Goal: Task Accomplishment & Management: Use online tool/utility

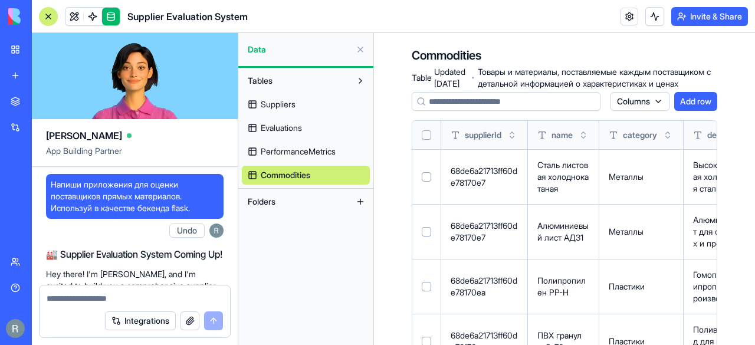
scroll to position [9727, 0]
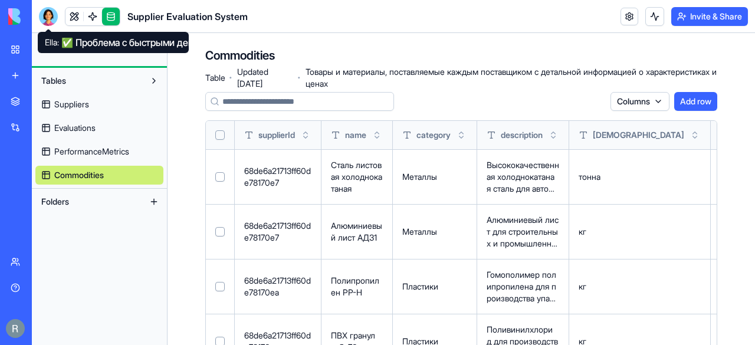
click at [47, 18] on div at bounding box center [48, 16] width 19 height 19
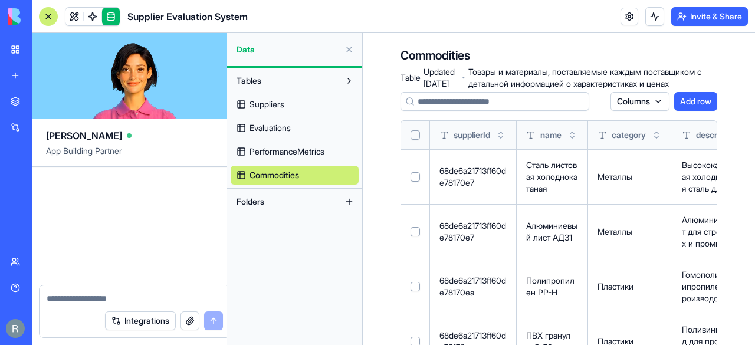
scroll to position [9727, 0]
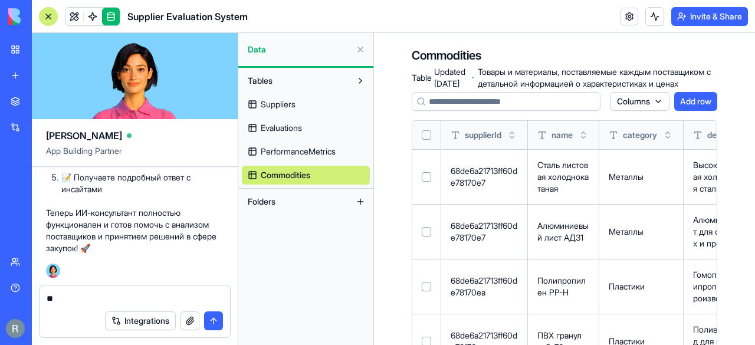
type textarea "*"
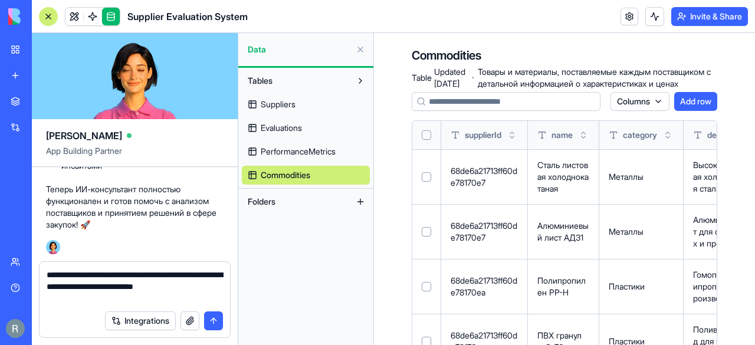
click at [165, 274] on textarea "**********" at bounding box center [135, 286] width 177 height 35
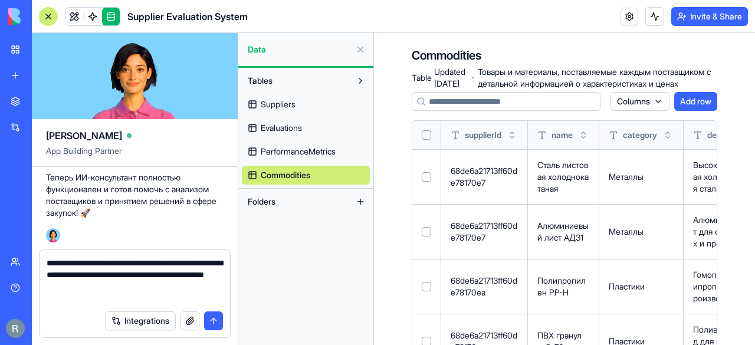
click at [113, 300] on textarea "**********" at bounding box center [135, 280] width 177 height 47
click at [114, 275] on textarea "**********" at bounding box center [135, 280] width 177 height 47
type textarea "**********"
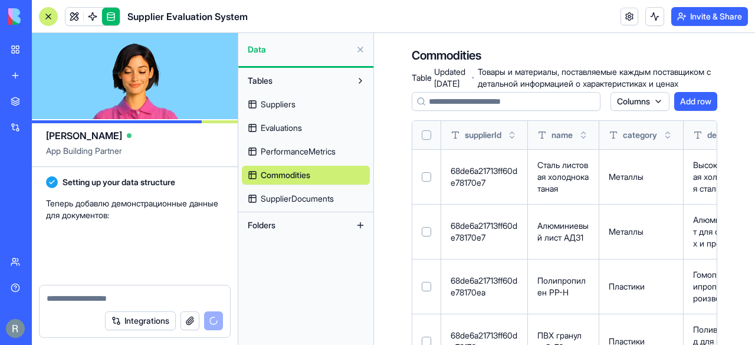
scroll to position [10034, 0]
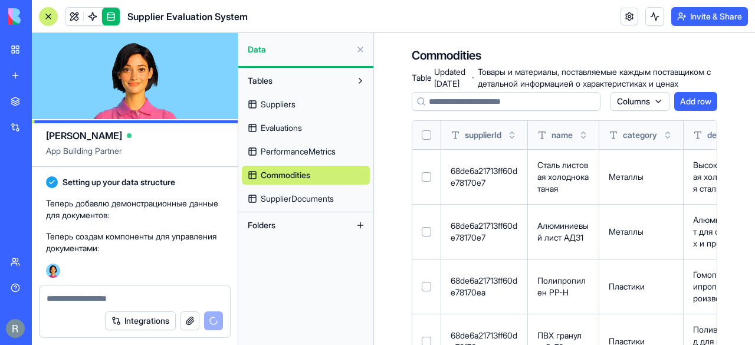
click at [313, 200] on span "SupplierDocuments" at bounding box center [297, 199] width 73 height 12
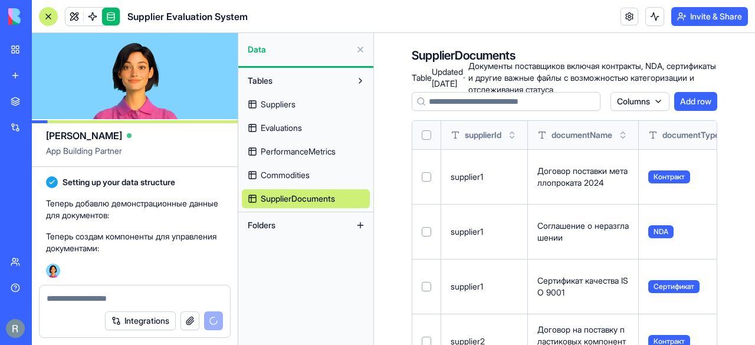
drag, startPoint x: 753, startPoint y: 29, endPoint x: 754, endPoint y: 117, distance: 87.9
click at [754, 117] on div "Supplier Evaluation System Invite & Share [PERSON_NAME] App Building Partner На…" at bounding box center [393, 172] width 723 height 345
click at [734, 164] on div "SupplierDocuments Table · Updated [DATE] · Документы поставщиков включая контра…" at bounding box center [564, 295] width 381 height 524
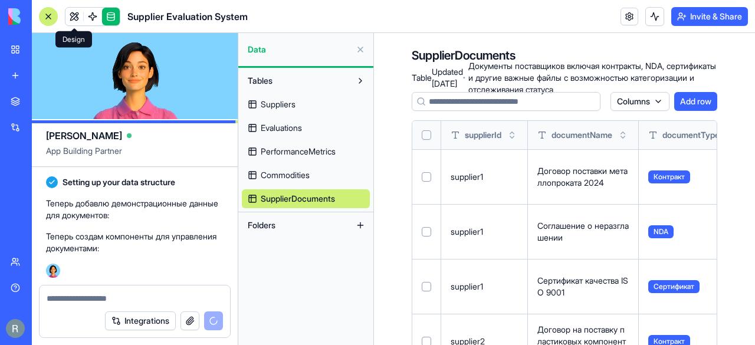
click at [74, 14] on link at bounding box center [74, 17] width 18 height 18
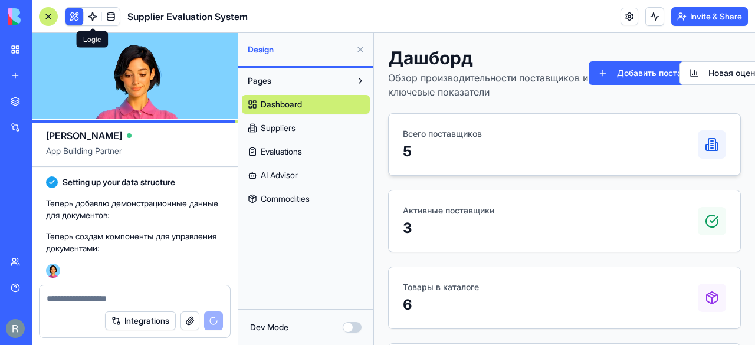
click at [577, 155] on div "Всего поставщиков 5" at bounding box center [564, 144] width 323 height 33
click at [715, 146] on div at bounding box center [712, 144] width 28 height 28
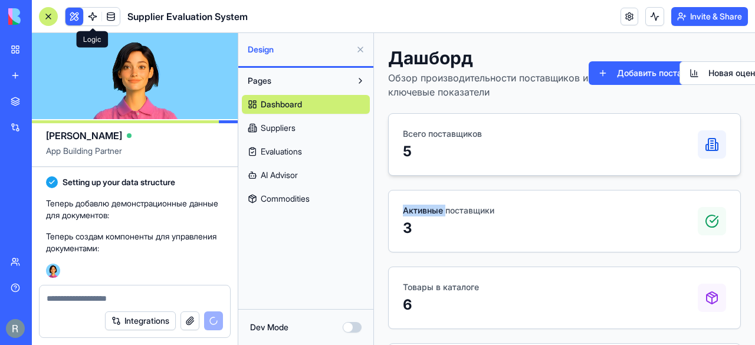
click at [715, 146] on div at bounding box center [712, 144] width 28 height 28
click at [268, 133] on span "Suppliers" at bounding box center [278, 128] width 35 height 12
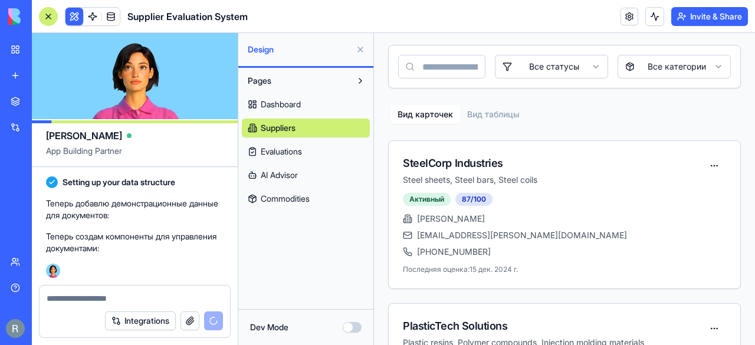
scroll to position [65, 0]
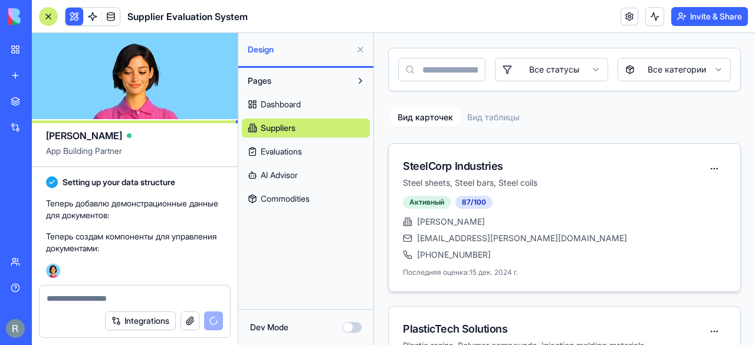
click at [538, 237] on div "[EMAIL_ADDRESS][PERSON_NAME][DOMAIN_NAME]" at bounding box center [564, 238] width 323 height 12
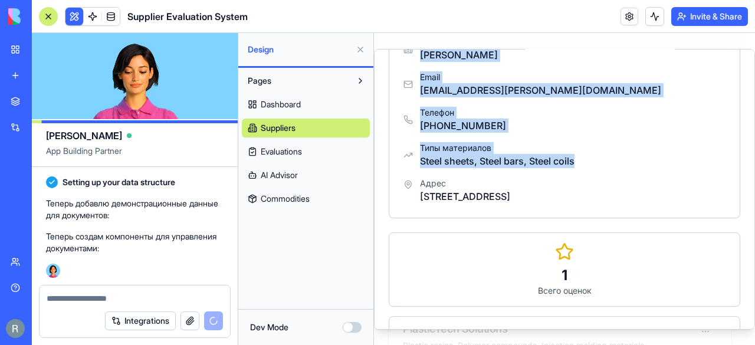
scroll to position [156, 0]
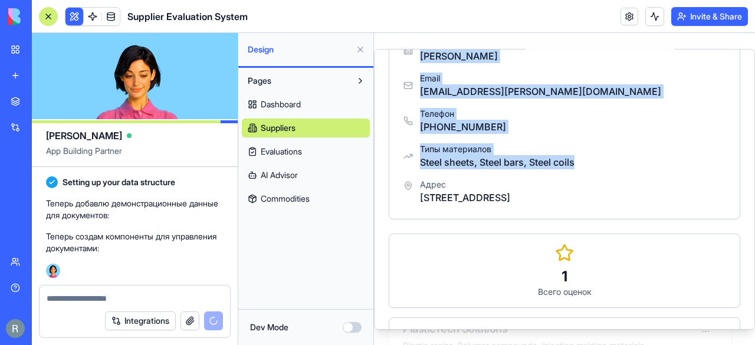
drag, startPoint x: 754, startPoint y: 88, endPoint x: 754, endPoint y: 156, distance: 68.4
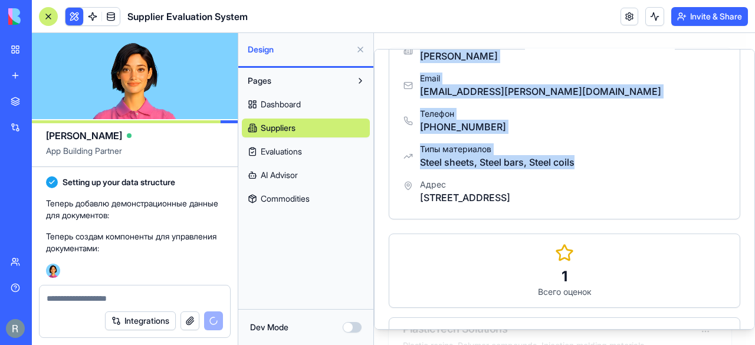
click at [754, 156] on div "SteelCorp Industries Обзор Оценки Товары ИИ-Отчет Анализ рисков Основная информ…" at bounding box center [564, 188] width 381 height 281
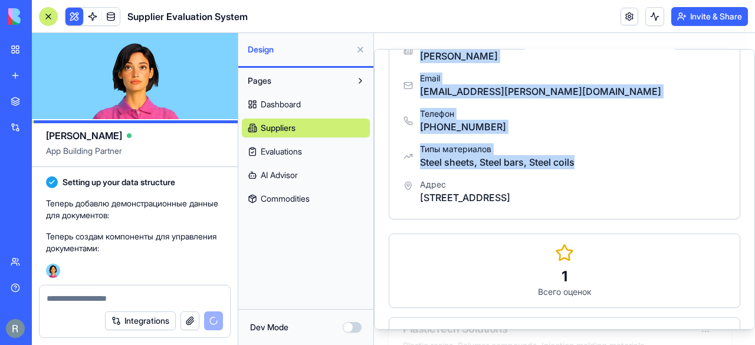
click at [698, 143] on div "Типы материалов Steel sheets, Steel bars, Steel coils" at bounding box center [564, 156] width 322 height 26
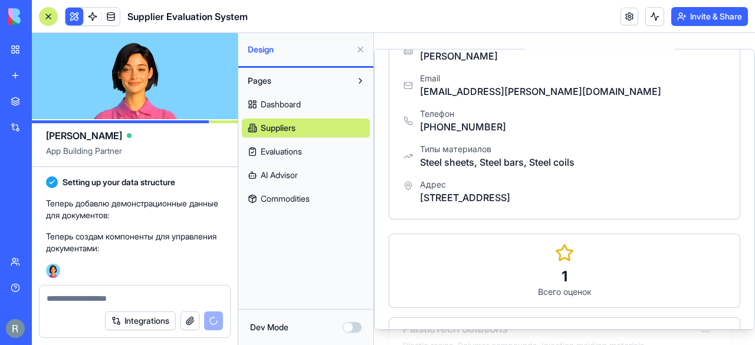
scroll to position [0, 0]
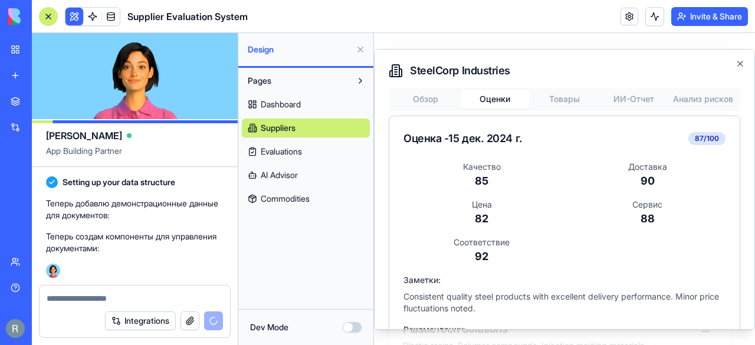
click at [500, 100] on button "Оценки" at bounding box center [496, 98] width 70 height 19
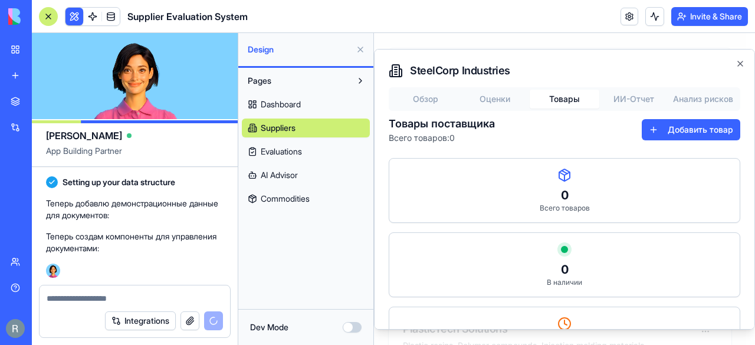
click at [561, 99] on button "Товары" at bounding box center [565, 98] width 70 height 19
drag, startPoint x: 752, startPoint y: 105, endPoint x: 1121, endPoint y: 40, distance: 374.9
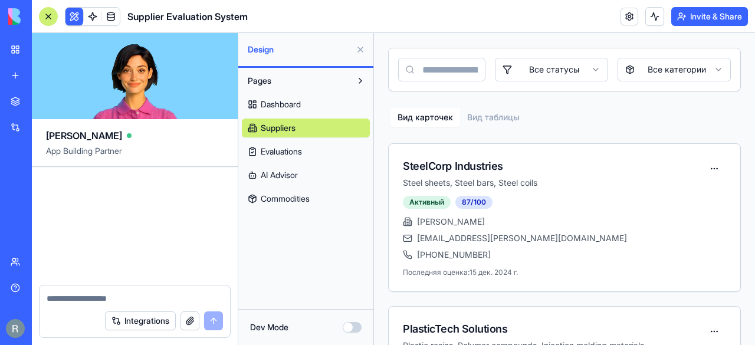
scroll to position [11256, 0]
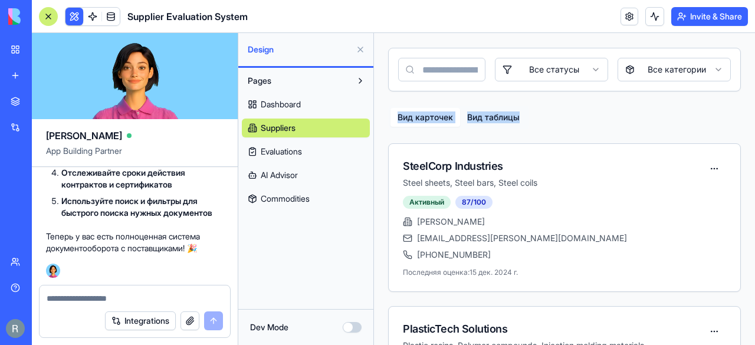
drag, startPoint x: 742, startPoint y: 83, endPoint x: 743, endPoint y: 93, distance: 9.5
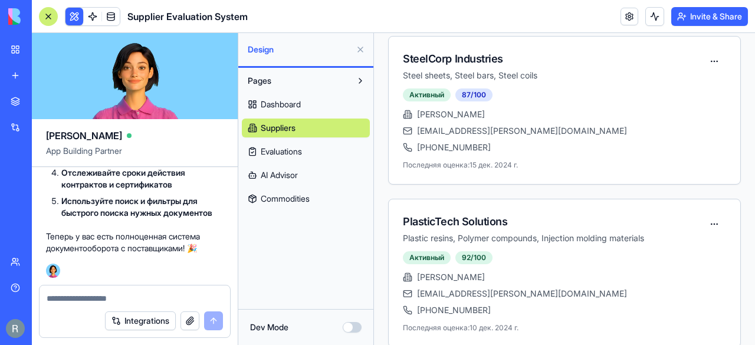
scroll to position [176, 0]
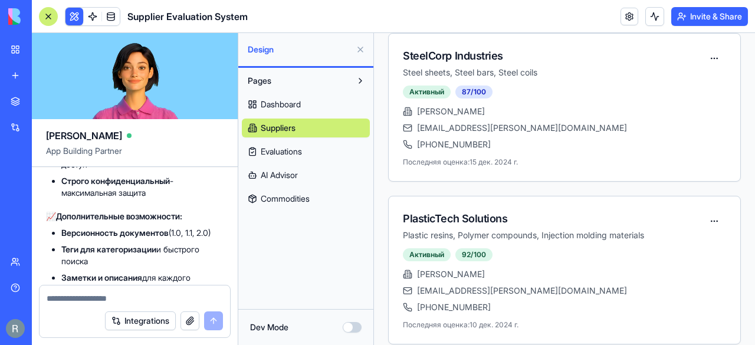
scroll to position [0, 0]
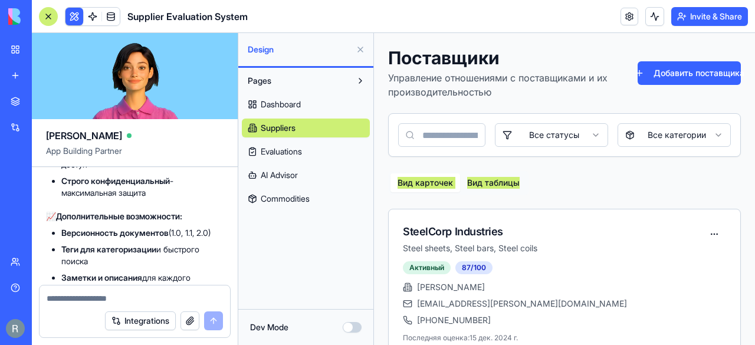
click at [80, 303] on textarea at bounding box center [135, 299] width 177 height 12
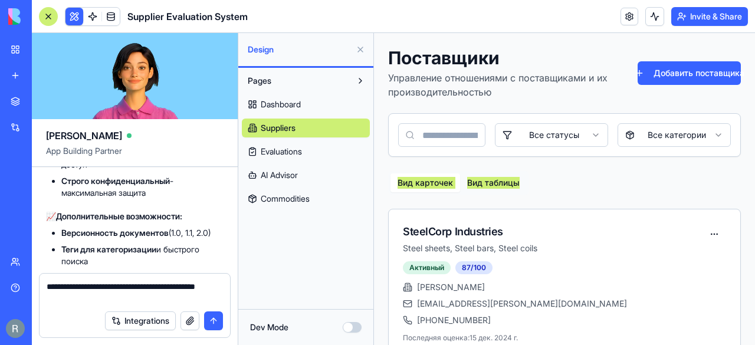
type textarea "**********"
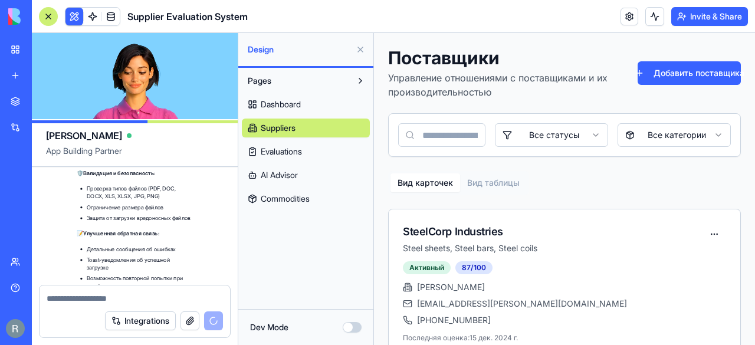
scroll to position [12202, 0]
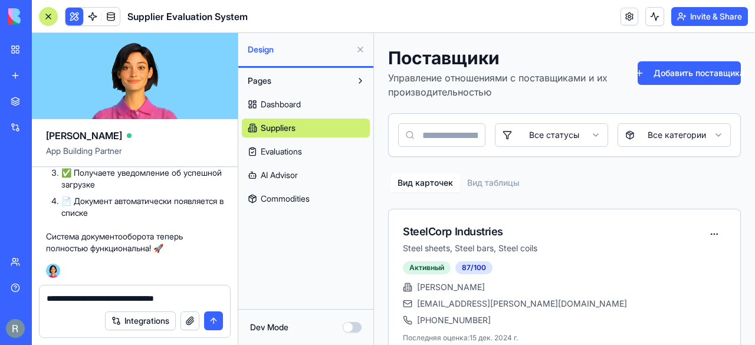
type textarea "**********"
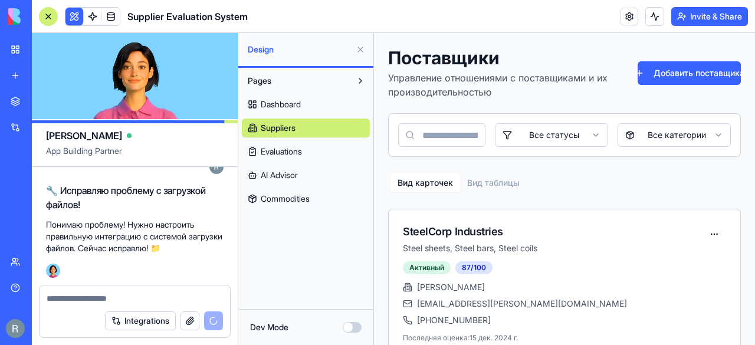
scroll to position [12351, 0]
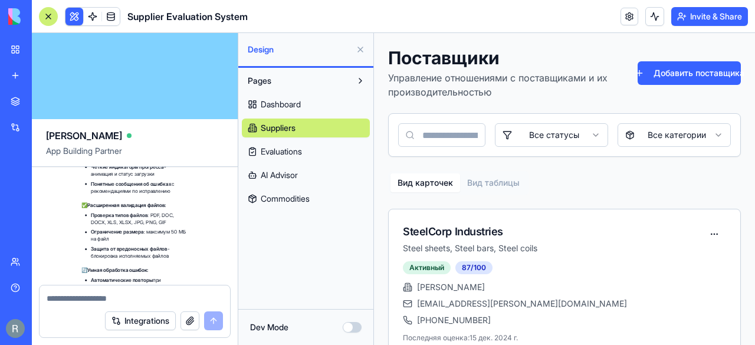
scroll to position [13373, 0]
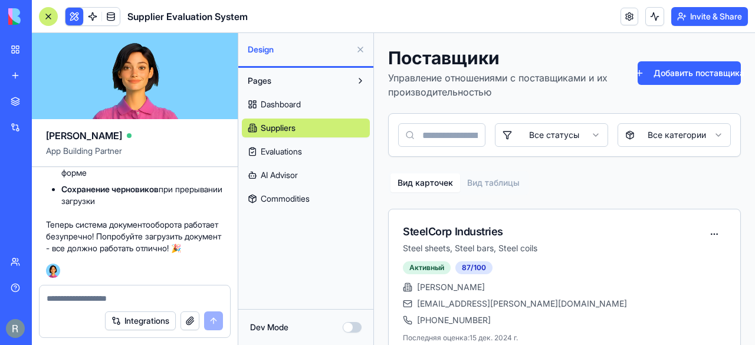
click at [192, 225] on p "Теперь система документооборота работает безупречно! Попробуйте загрузить докум…" at bounding box center [135, 236] width 178 height 35
click at [114, 291] on div at bounding box center [135, 295] width 191 height 19
click at [119, 298] on textarea at bounding box center [135, 299] width 177 height 12
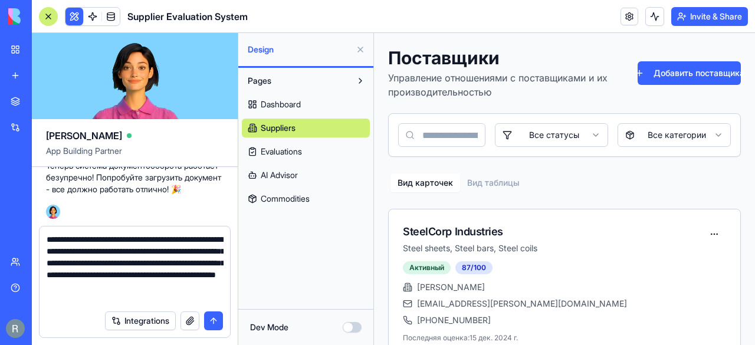
scroll to position [0, 0]
drag, startPoint x: 119, startPoint y: 297, endPoint x: 25, endPoint y: 215, distance: 125.0
click at [25, 215] on div "BETA My Workspace New app Marketplace Integrations Recent Supplier Evaluation S…" at bounding box center [377, 172] width 755 height 345
click at [202, 238] on textarea "**********" at bounding box center [135, 269] width 177 height 71
type textarea "**********"
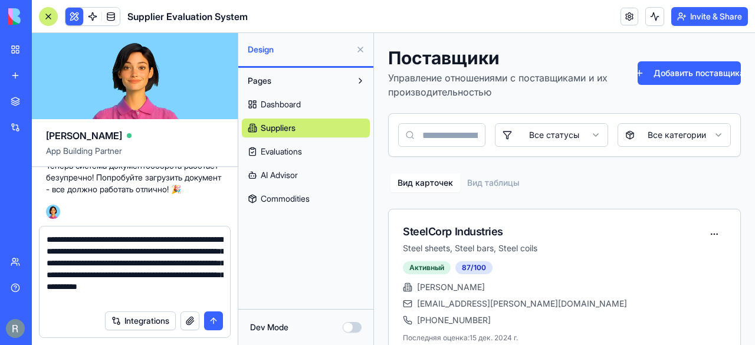
click at [215, 322] on button "submit" at bounding box center [213, 320] width 19 height 19
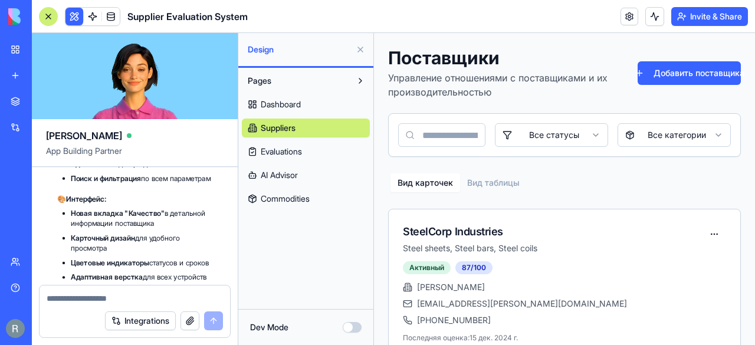
scroll to position [14456, 0]
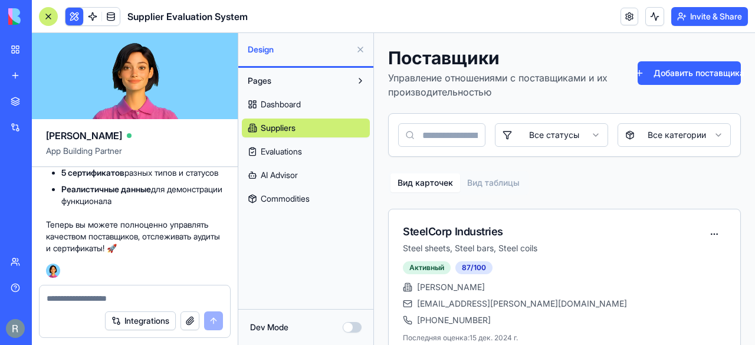
click at [78, 294] on textarea at bounding box center [135, 299] width 177 height 12
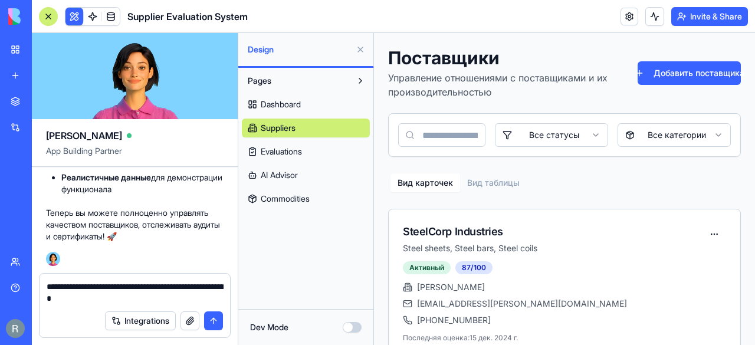
click at [122, 286] on textarea "**********" at bounding box center [135, 293] width 177 height 24
click at [135, 299] on textarea "**********" at bounding box center [135, 293] width 177 height 24
click at [178, 298] on textarea "**********" at bounding box center [135, 293] width 177 height 24
type textarea "**********"
click at [218, 323] on button "submit" at bounding box center [213, 320] width 19 height 19
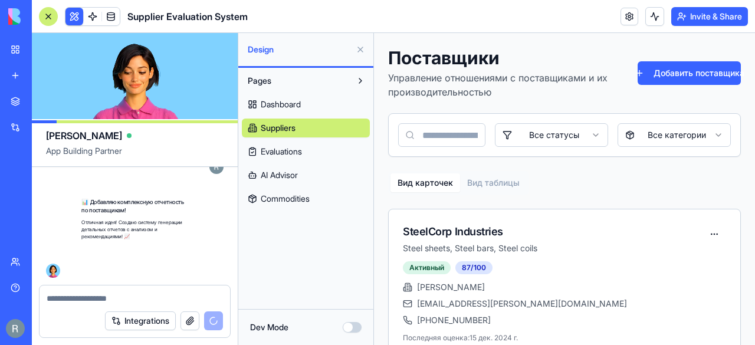
scroll to position [14616, 0]
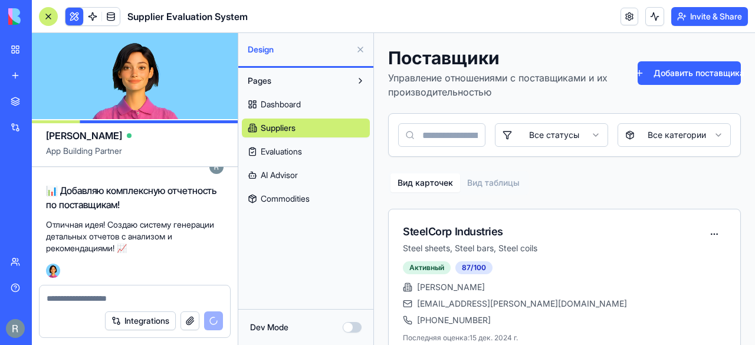
click at [143, 250] on p "Отличная идея! Создаю систему генерации детальных отчетов с анализом и рекоменд…" at bounding box center [135, 236] width 178 height 35
click at [120, 18] on span at bounding box center [110, 16] width 33 height 33
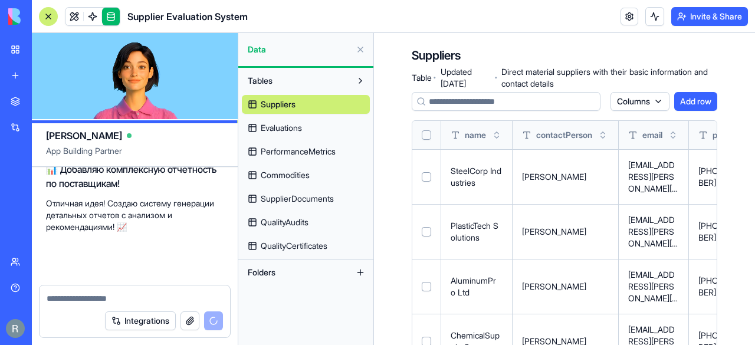
click at [353, 80] on button at bounding box center [360, 80] width 19 height 19
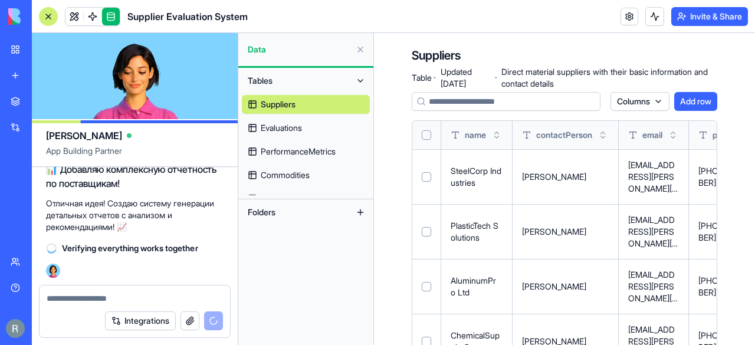
scroll to position [14637, 0]
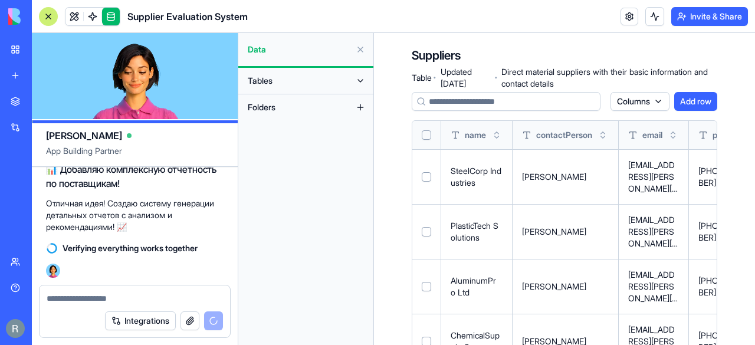
click at [359, 79] on button at bounding box center [360, 80] width 19 height 19
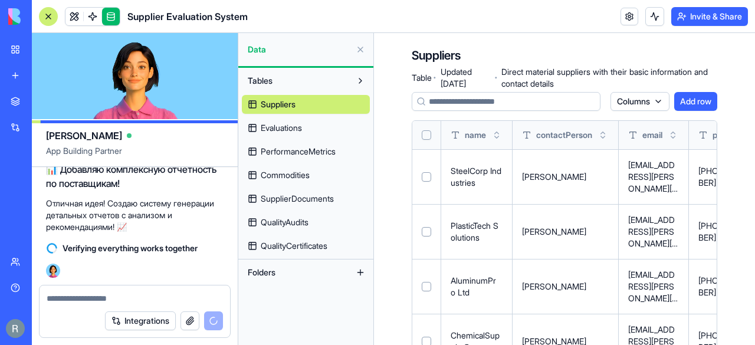
click at [307, 250] on span "QualityCertificates" at bounding box center [294, 246] width 67 height 12
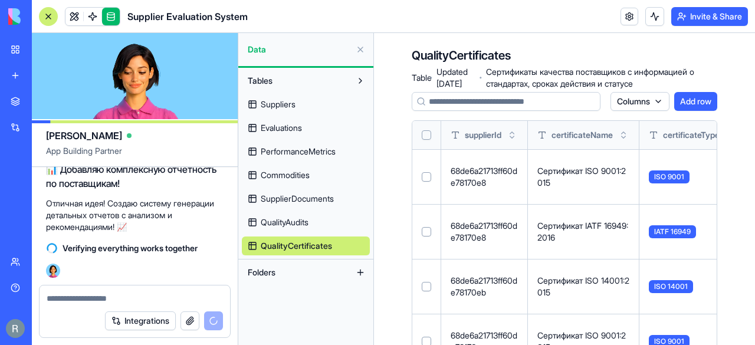
click at [313, 202] on span "SupplierDocuments" at bounding box center [297, 199] width 73 height 12
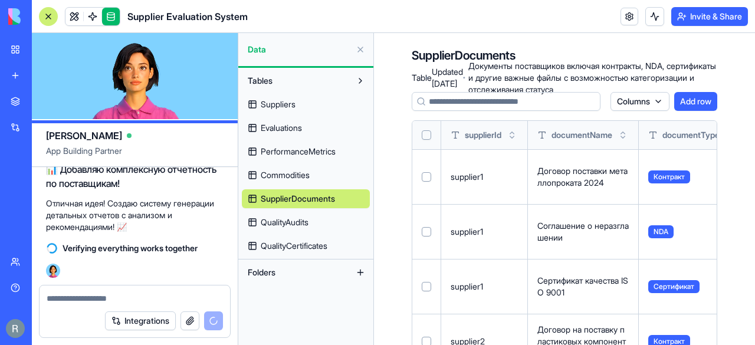
click at [275, 110] on link "Suppliers" at bounding box center [306, 104] width 128 height 19
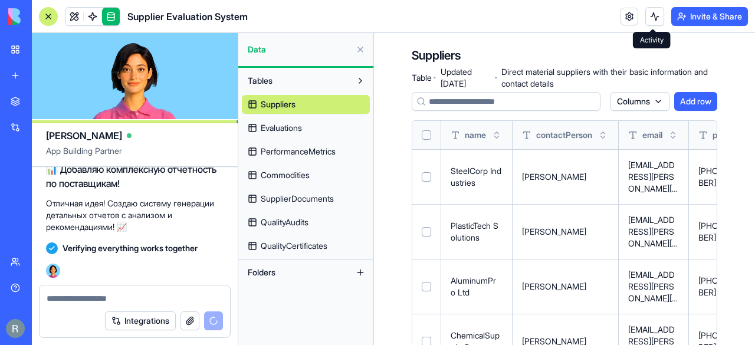
click at [649, 22] on button at bounding box center [654, 16] width 19 height 19
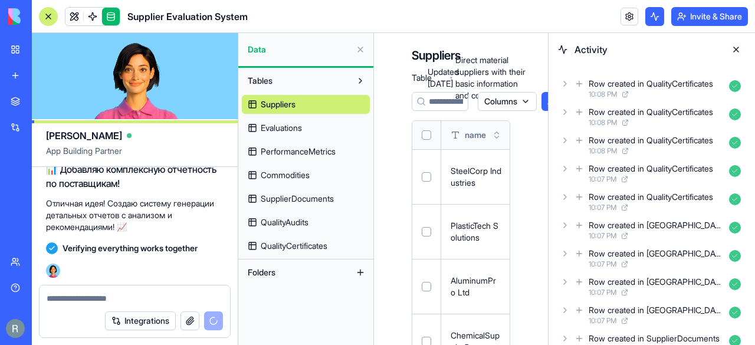
click at [736, 50] on button at bounding box center [736, 49] width 19 height 19
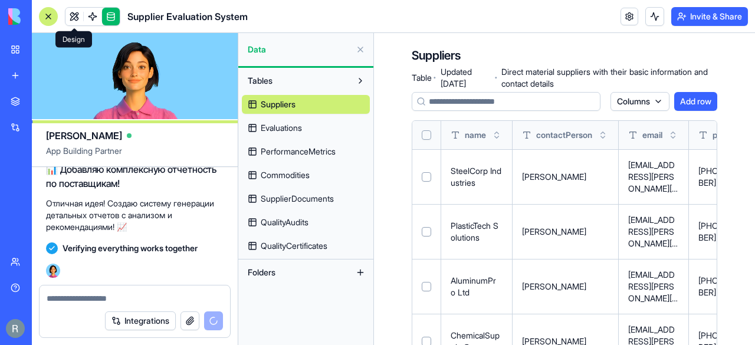
click at [74, 16] on link at bounding box center [74, 17] width 18 height 18
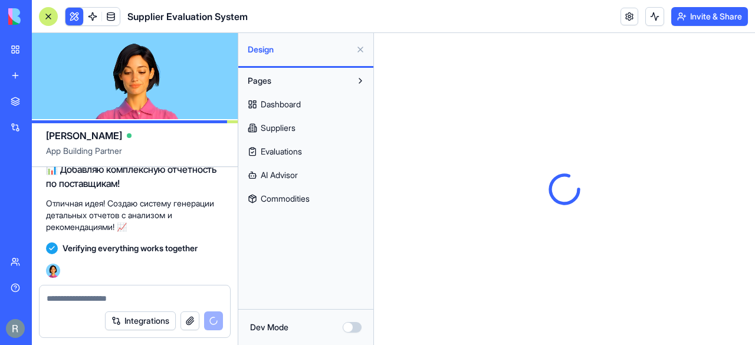
click at [652, 21] on button at bounding box center [654, 16] width 19 height 19
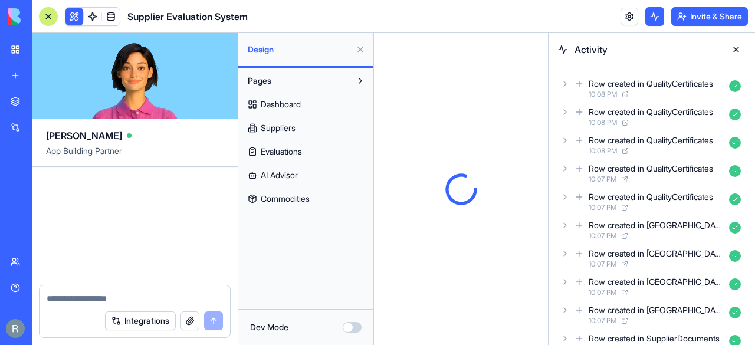
scroll to position [15869, 0]
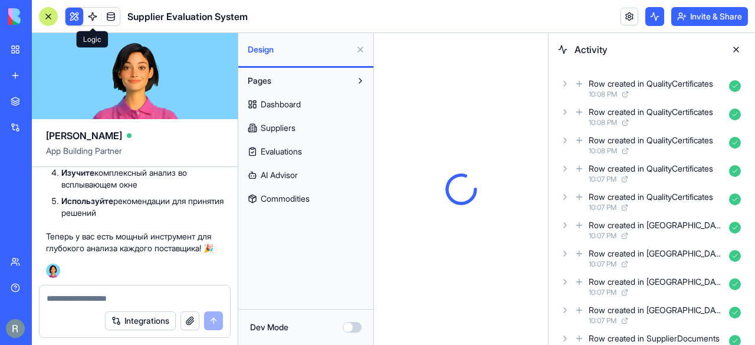
click at [95, 11] on span at bounding box center [92, 16] width 33 height 33
